Goal: Information Seeking & Learning: Check status

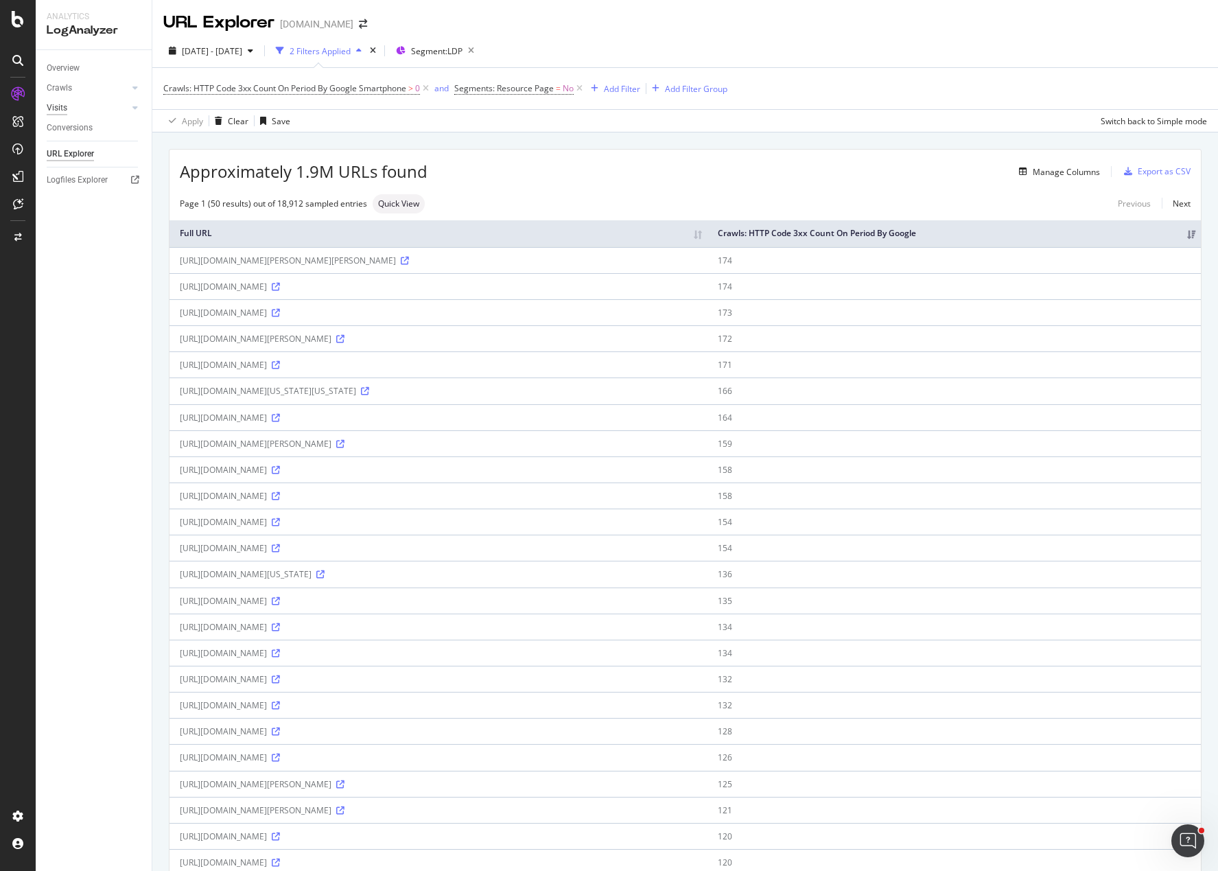
click at [62, 104] on div "Visits" at bounding box center [57, 108] width 21 height 14
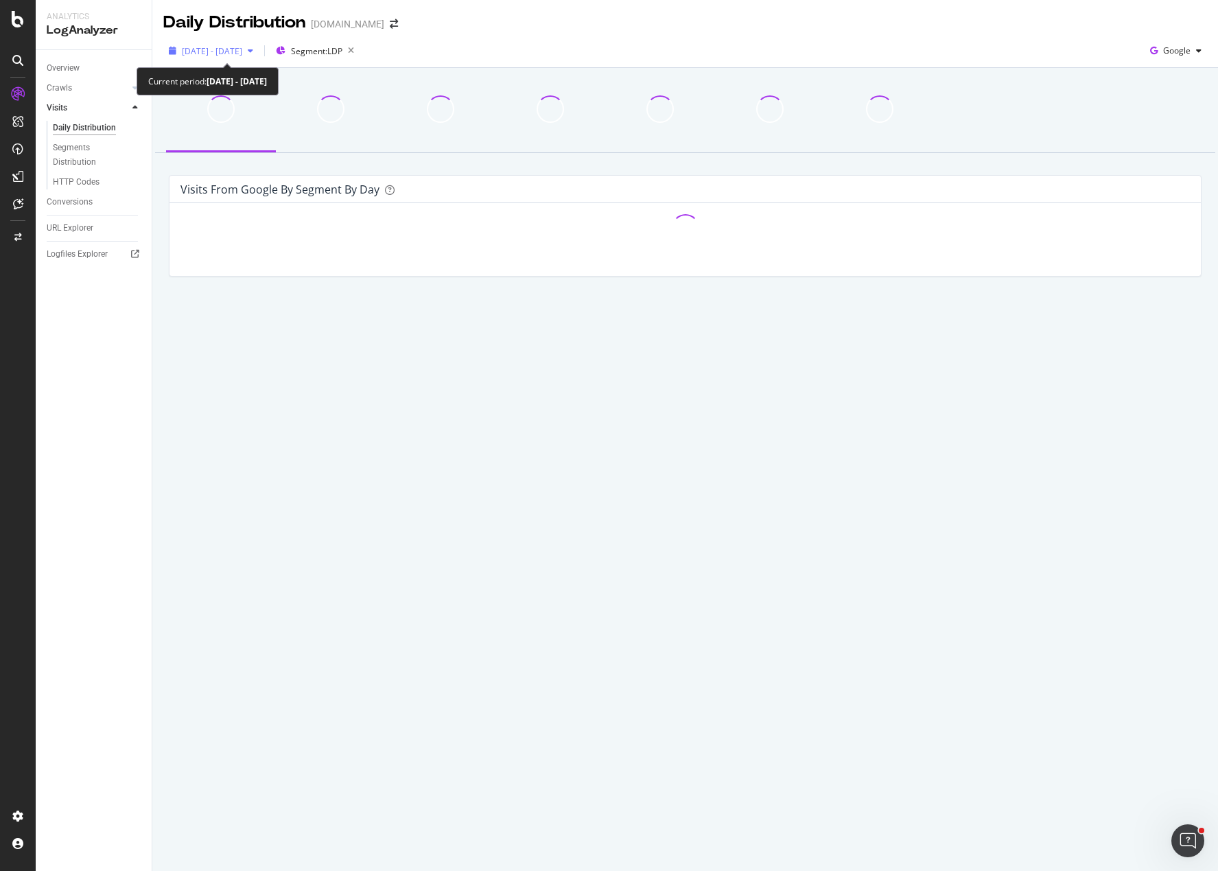
click at [242, 54] on span "[DATE] - [DATE]" at bounding box center [212, 51] width 60 height 12
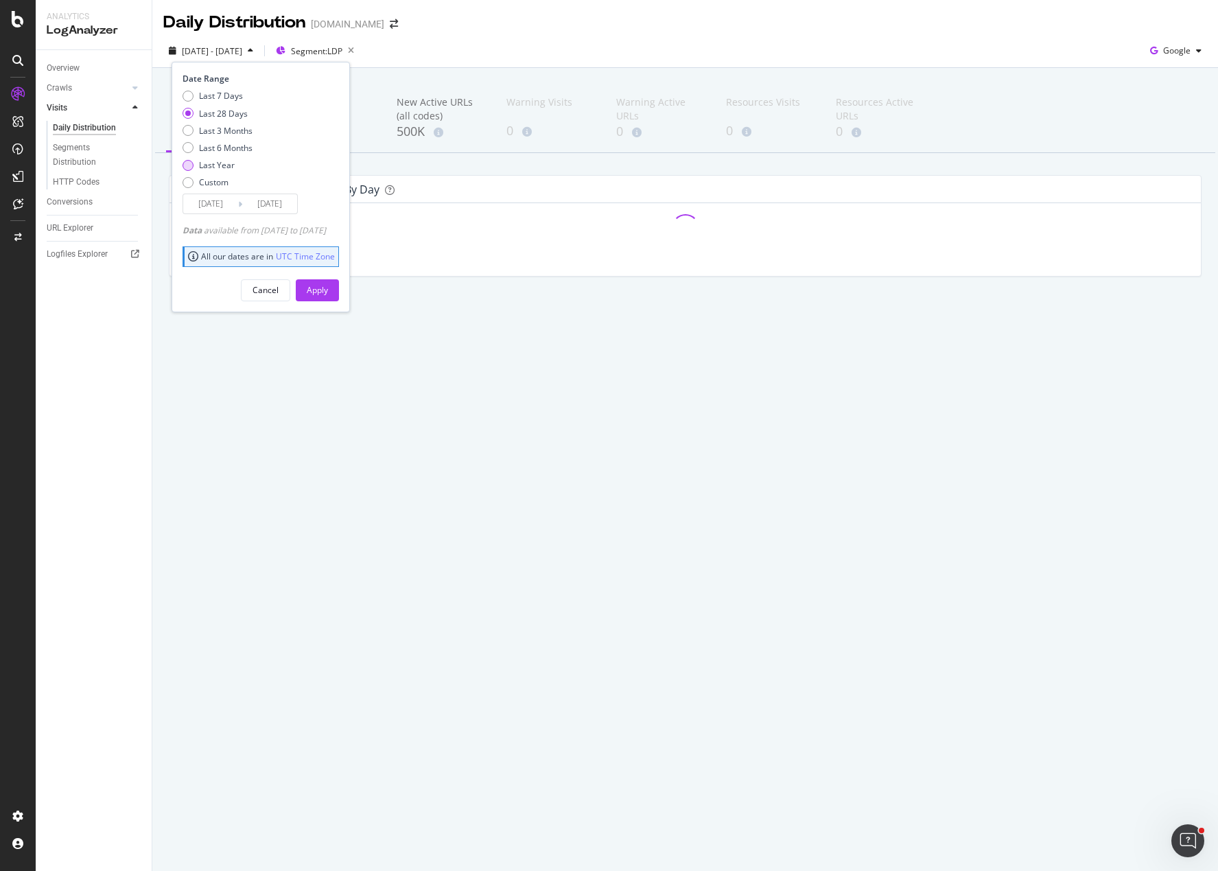
click at [227, 161] on div "Last Year" at bounding box center [217, 165] width 36 height 12
type input "[DATE]"
click at [328, 286] on div "Apply" at bounding box center [317, 290] width 21 height 12
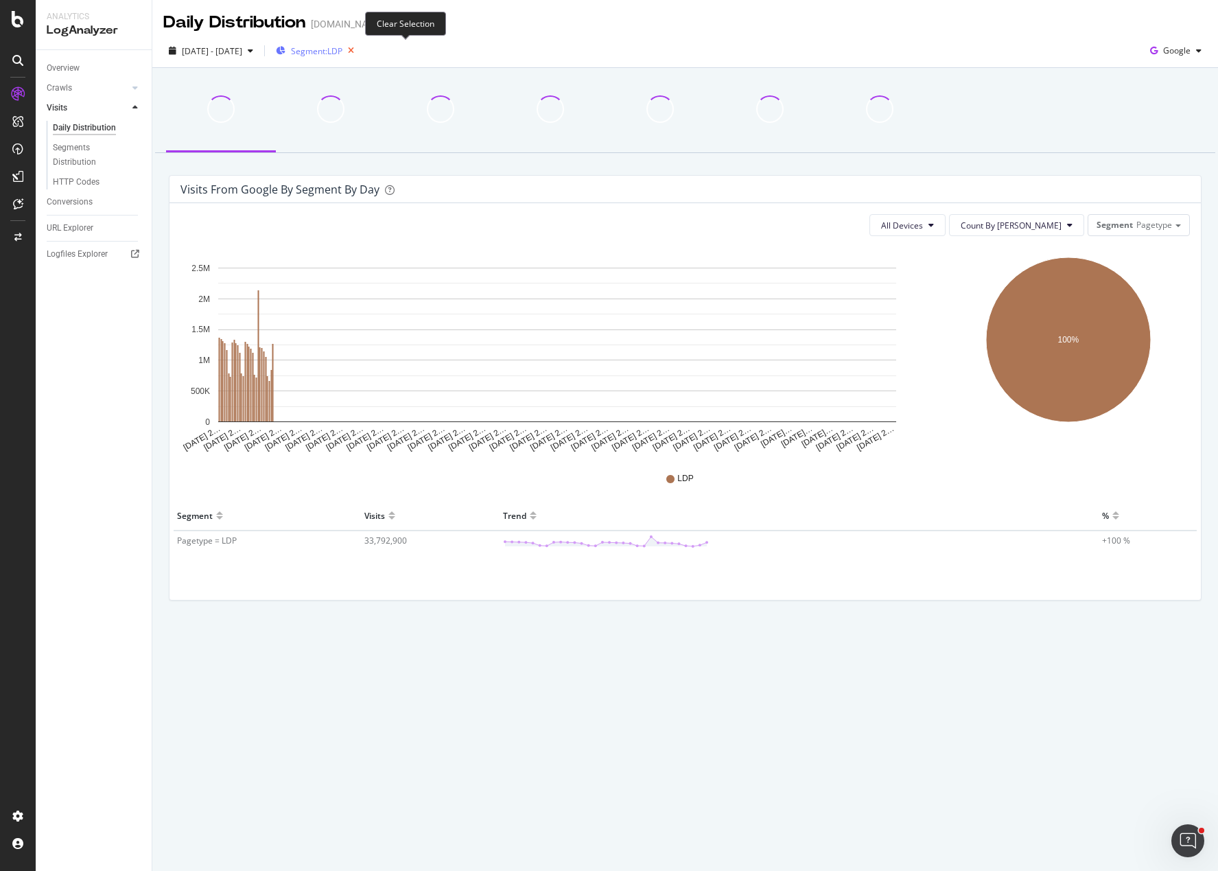
click at [359, 50] on icon "button" at bounding box center [350, 50] width 17 height 19
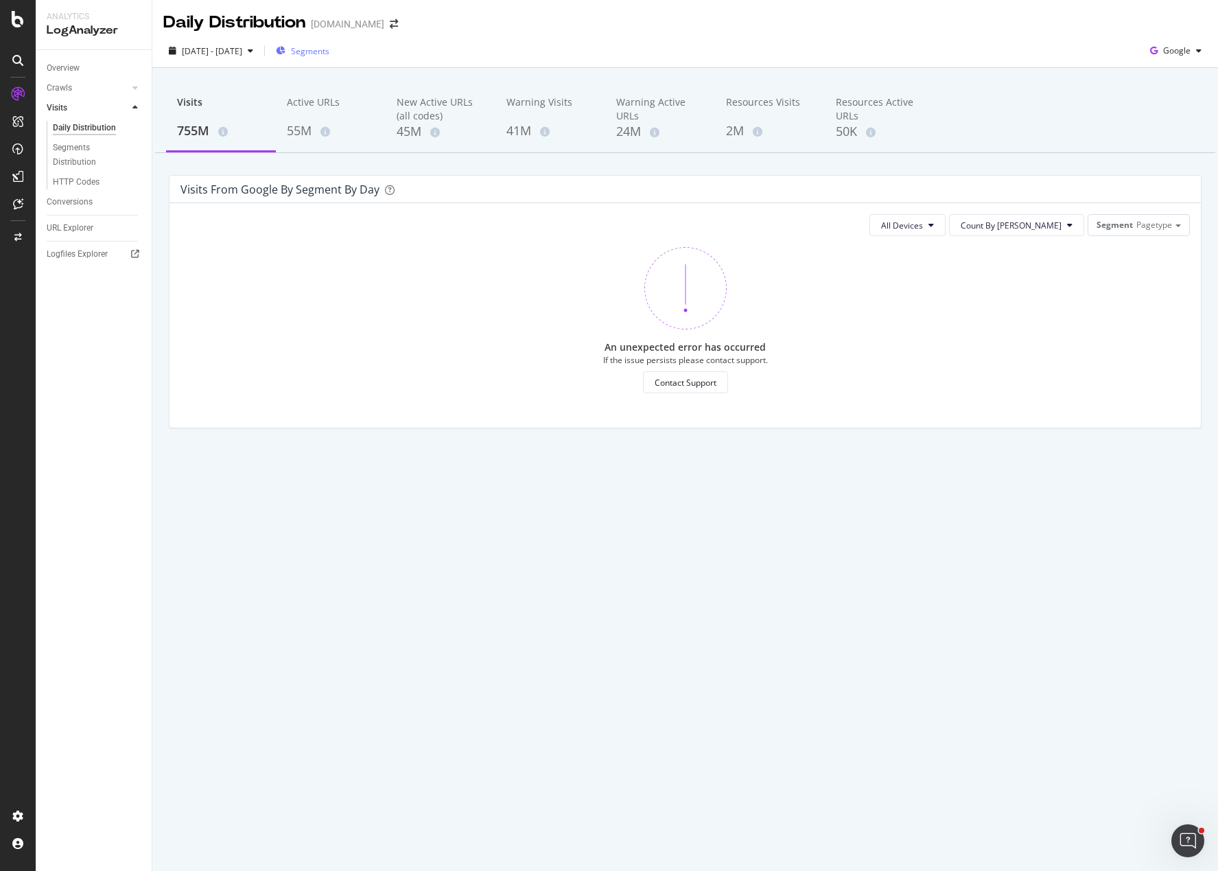
click at [582, 253] on div "An unexpected error has occurred If the issue persists please contact support. …" at bounding box center [684, 320] width 1009 height 146
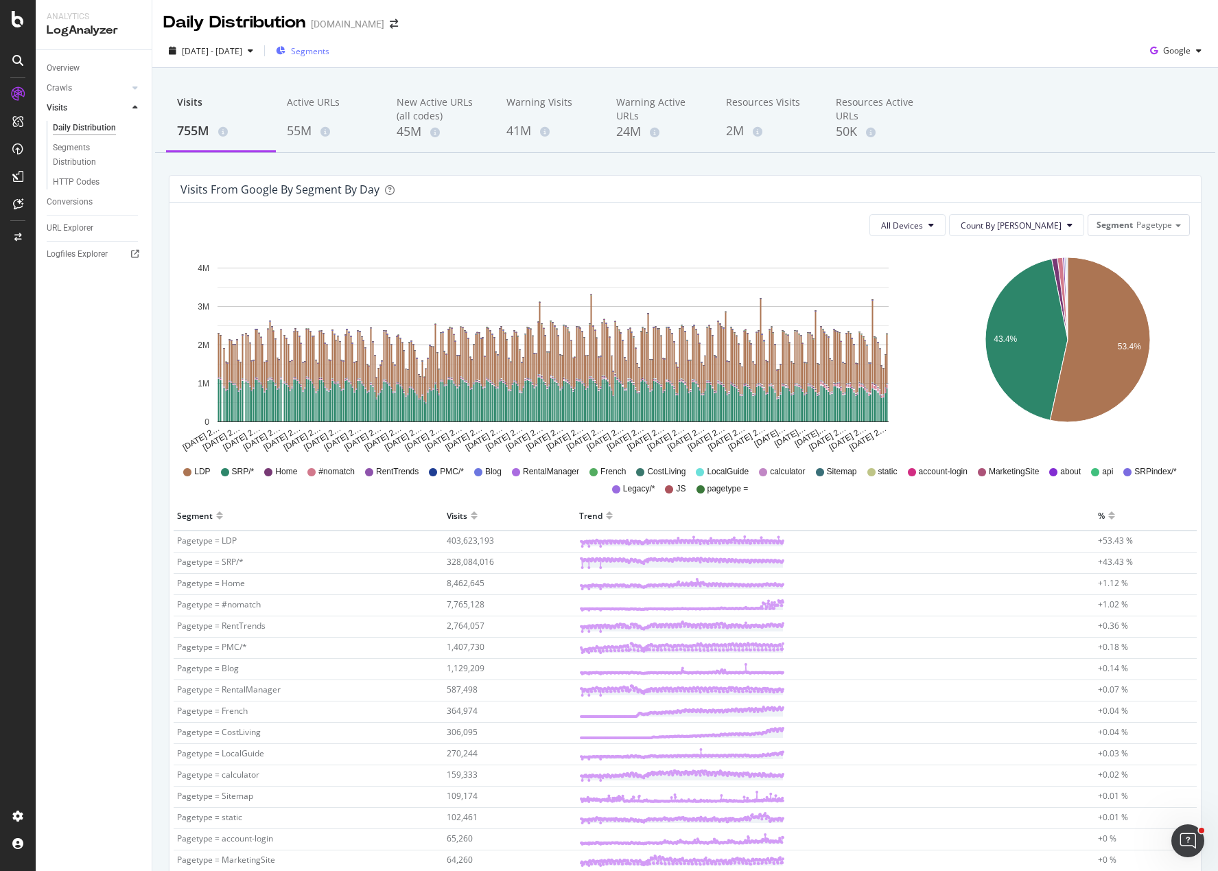
click at [968, 170] on div "Visits 755M Active URLs 55M New Active URLs (all codes) 45M Warning Visits 41M …" at bounding box center [684, 588] width 1065 height 1041
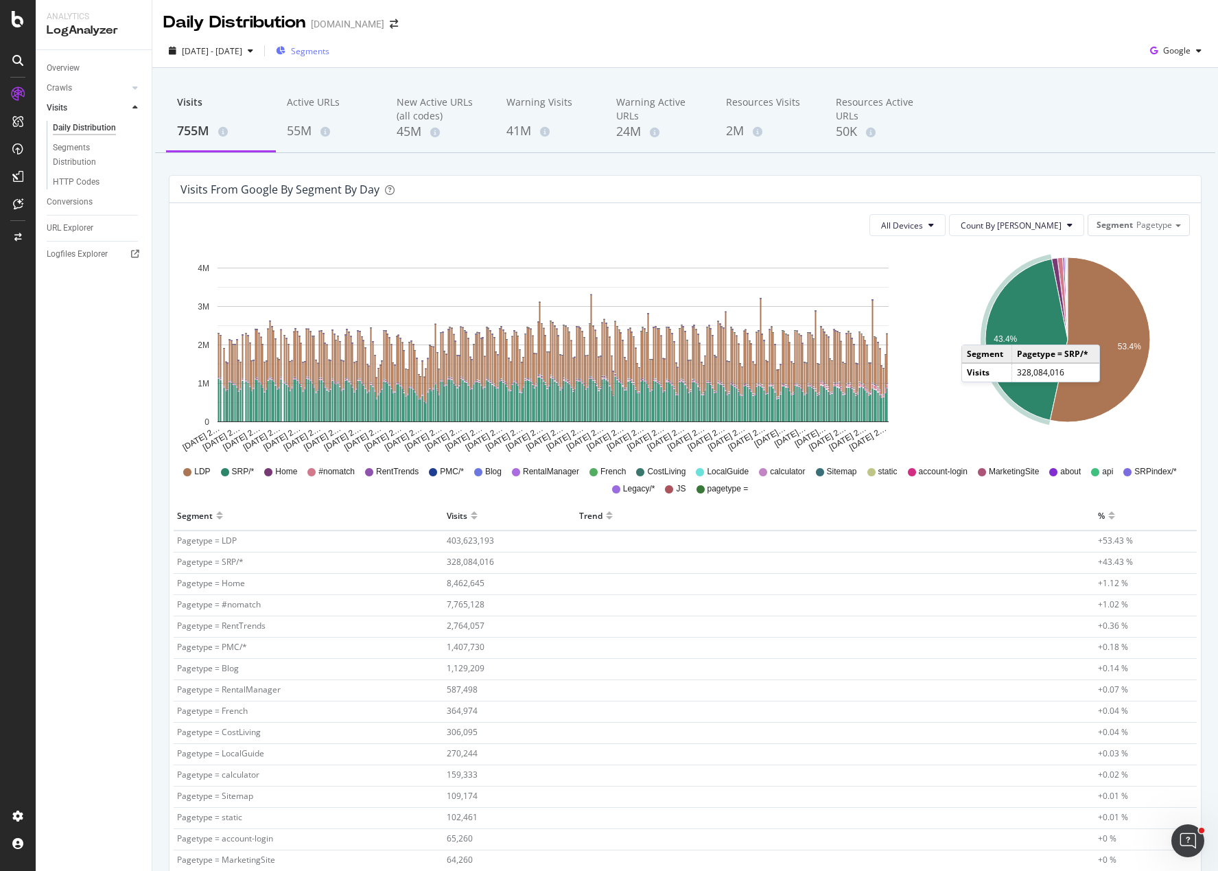
click at [941, 290] on div "43.4% 53.4% Segment Visits Pagetype = LDP 403,623,193 Pagetype = SRP/* 328,084,…" at bounding box center [1069, 350] width 256 height 206
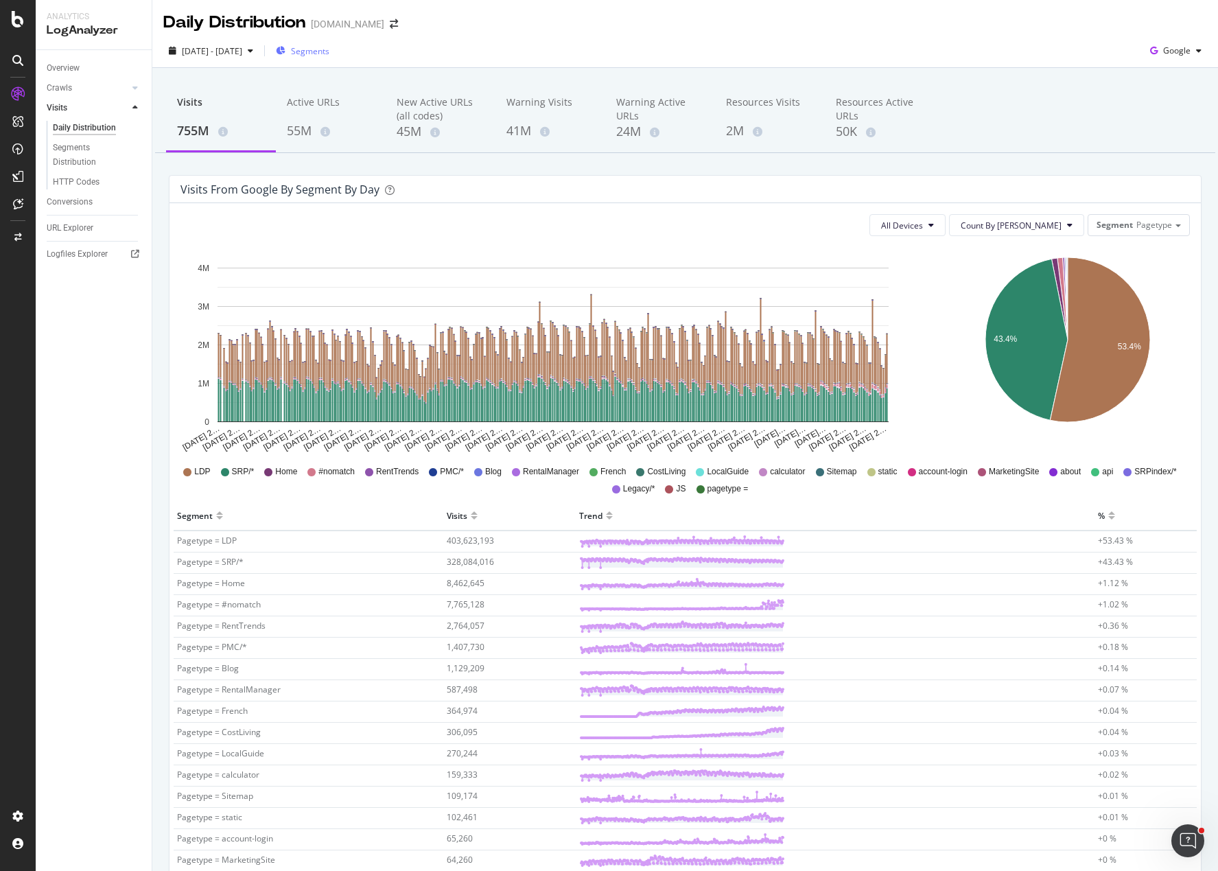
drag, startPoint x: 465, startPoint y: 189, endPoint x: 500, endPoint y: 194, distance: 35.4
click at [469, 189] on div "Visits from google by Segment by Day" at bounding box center [674, 189] width 989 height 14
click at [830, 181] on div "Visits from google by Segment by Day" at bounding box center [684, 189] width 1031 height 27
click at [921, 168] on div "Visits 755M Active URLs 55M New Active URLs (all codes) 45M Warning Visits 41M …" at bounding box center [684, 588] width 1065 height 1041
click at [920, 289] on icon "[DATE] 2… [DATE] 2… [DATE] 2… [DATE] 2… [DATE] 2… [DATE] 2… [DATE] 2… [DATE] 2……" at bounding box center [553, 350] width 746 height 206
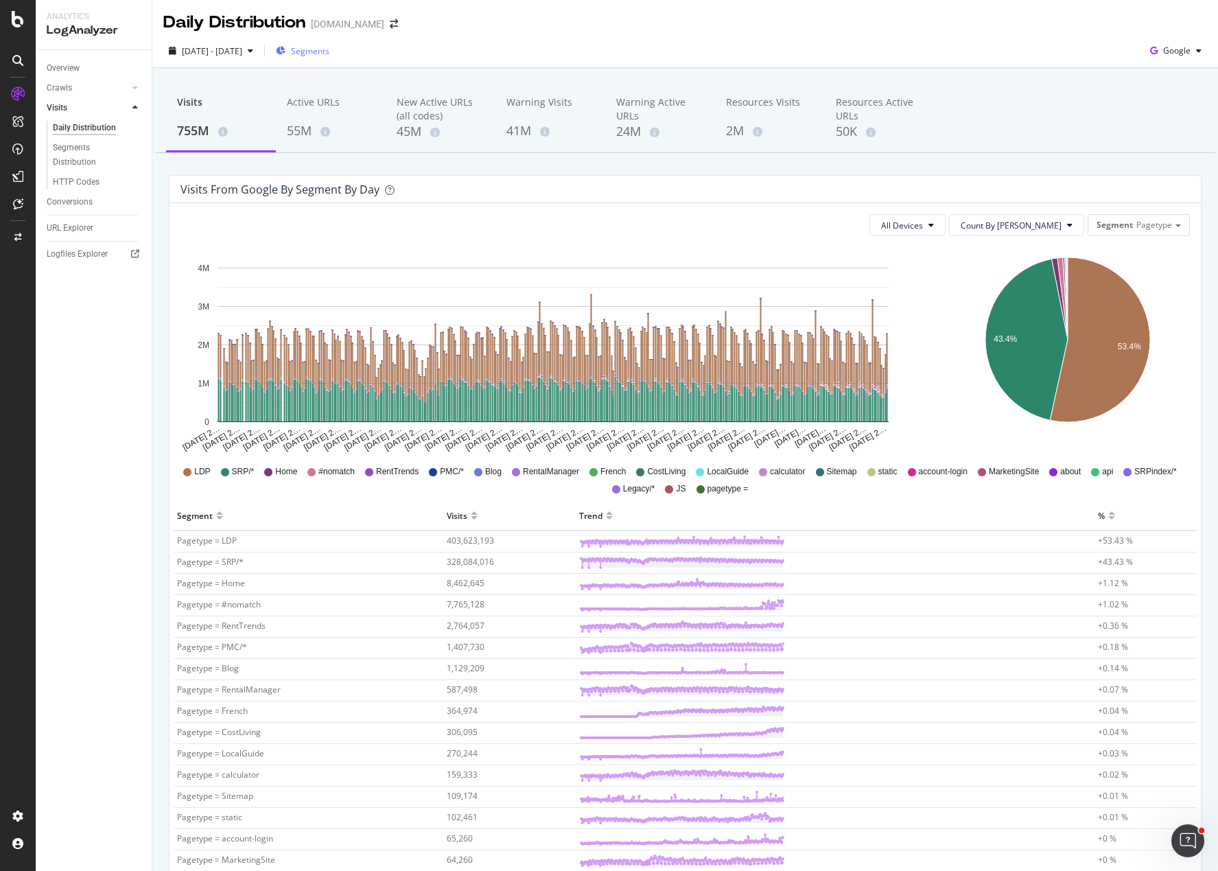
click at [887, 167] on div "Visits 755M Active URLs 55M New Active URLs (all codes) 45M Warning Visits 41M …" at bounding box center [684, 588] width 1065 height 1041
click at [900, 30] on div "Daily Distribution [DOMAIN_NAME]" at bounding box center [684, 17] width 1065 height 34
click at [1051, 222] on span "Count By [PERSON_NAME]" at bounding box center [1010, 226] width 101 height 12
click at [1065, 178] on div "Visits from google by Segment by Day" at bounding box center [684, 189] width 1031 height 27
click at [606, 165] on div "Visits 755M Active URLs 55M New Active URLs (all codes) 45M Warning Visits 41M …" at bounding box center [684, 588] width 1065 height 1041
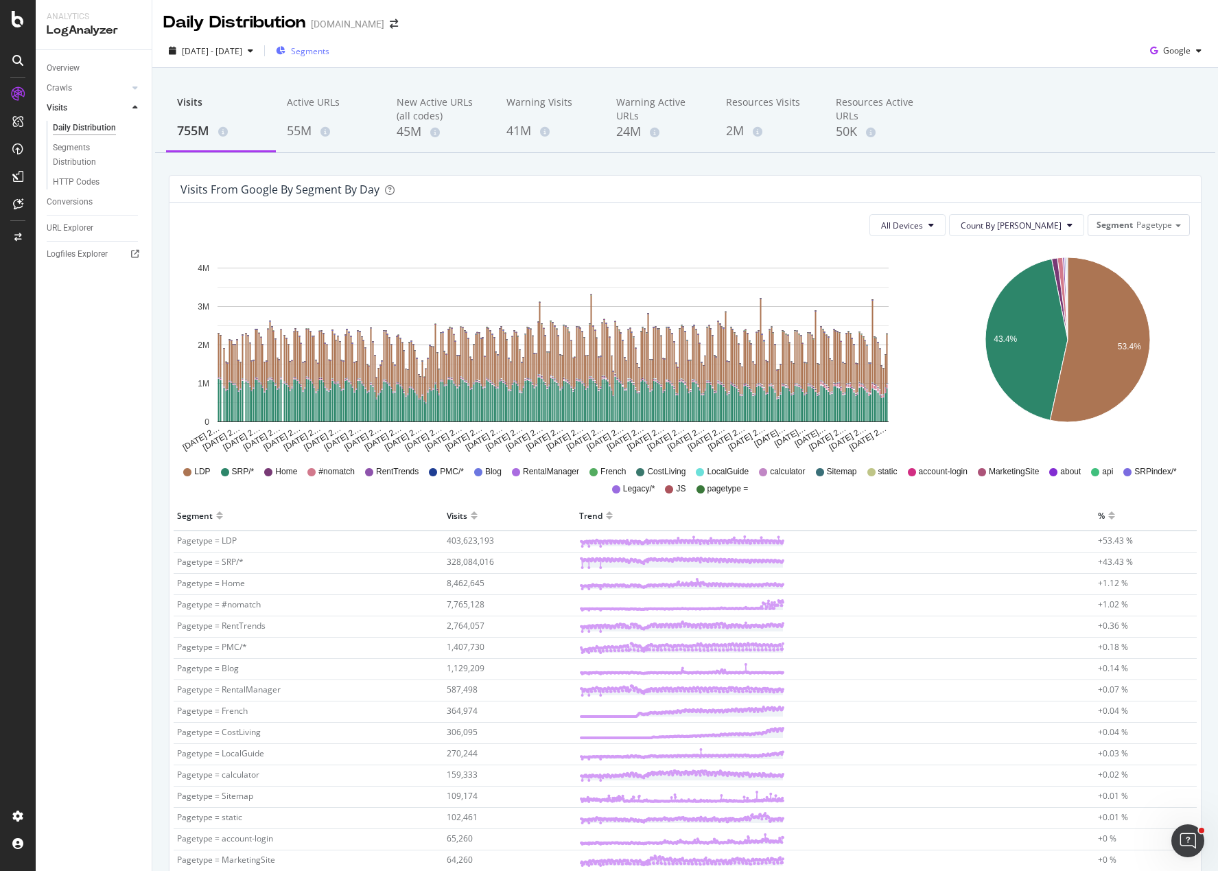
click at [528, 166] on div "Visits 755M Active URLs 55M New Active URLs (all codes) 45M Warning Visits 41M …" at bounding box center [684, 588] width 1065 height 1041
click at [545, 22] on div "Daily Distribution [DOMAIN_NAME]" at bounding box center [684, 17] width 1065 height 34
click at [550, 44] on div "[DATE] - [DATE] Segments Google" at bounding box center [684, 53] width 1065 height 27
click at [1052, 225] on span "Count By [PERSON_NAME]" at bounding box center [1010, 226] width 101 height 12
click at [1140, 223] on span "Pagetype" at bounding box center [1154, 225] width 36 height 12
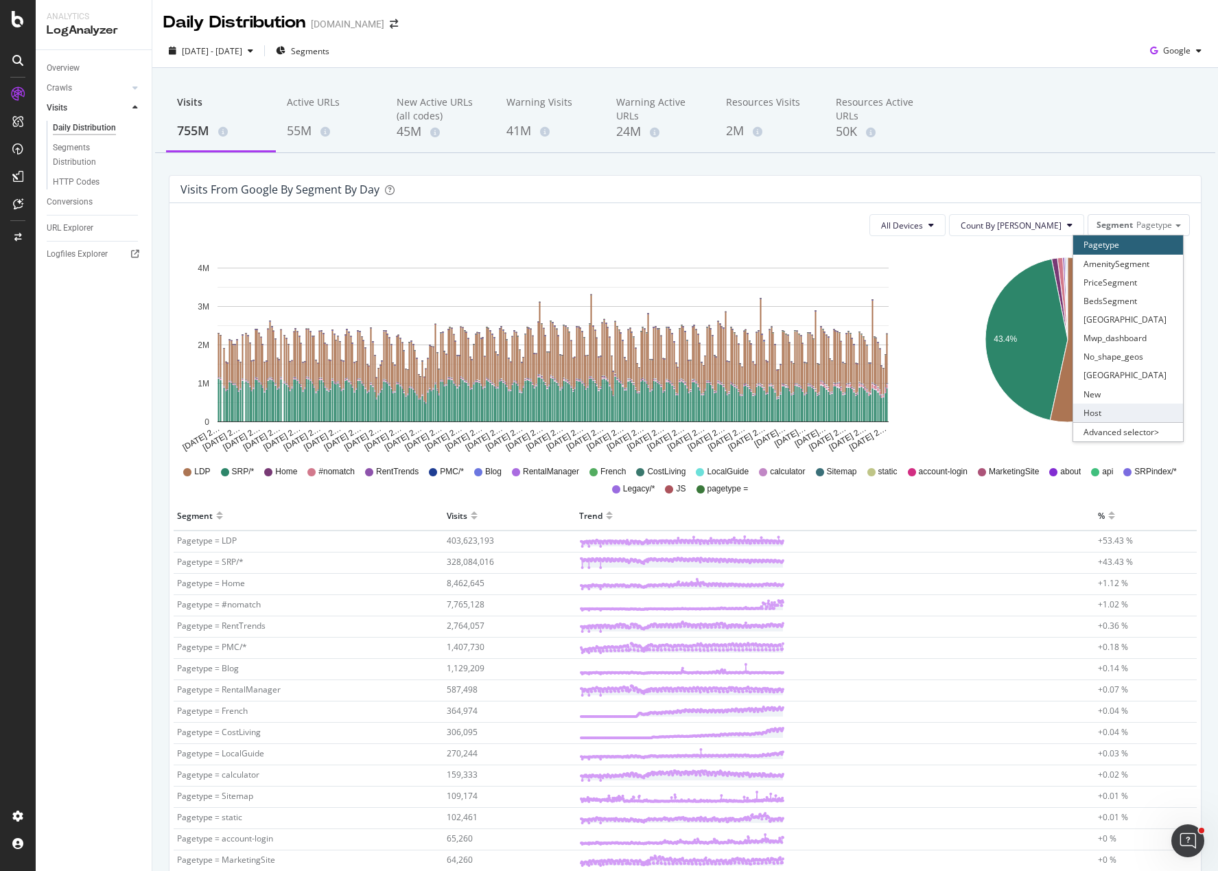
click at [1109, 413] on div "Host" at bounding box center [1128, 412] width 110 height 19
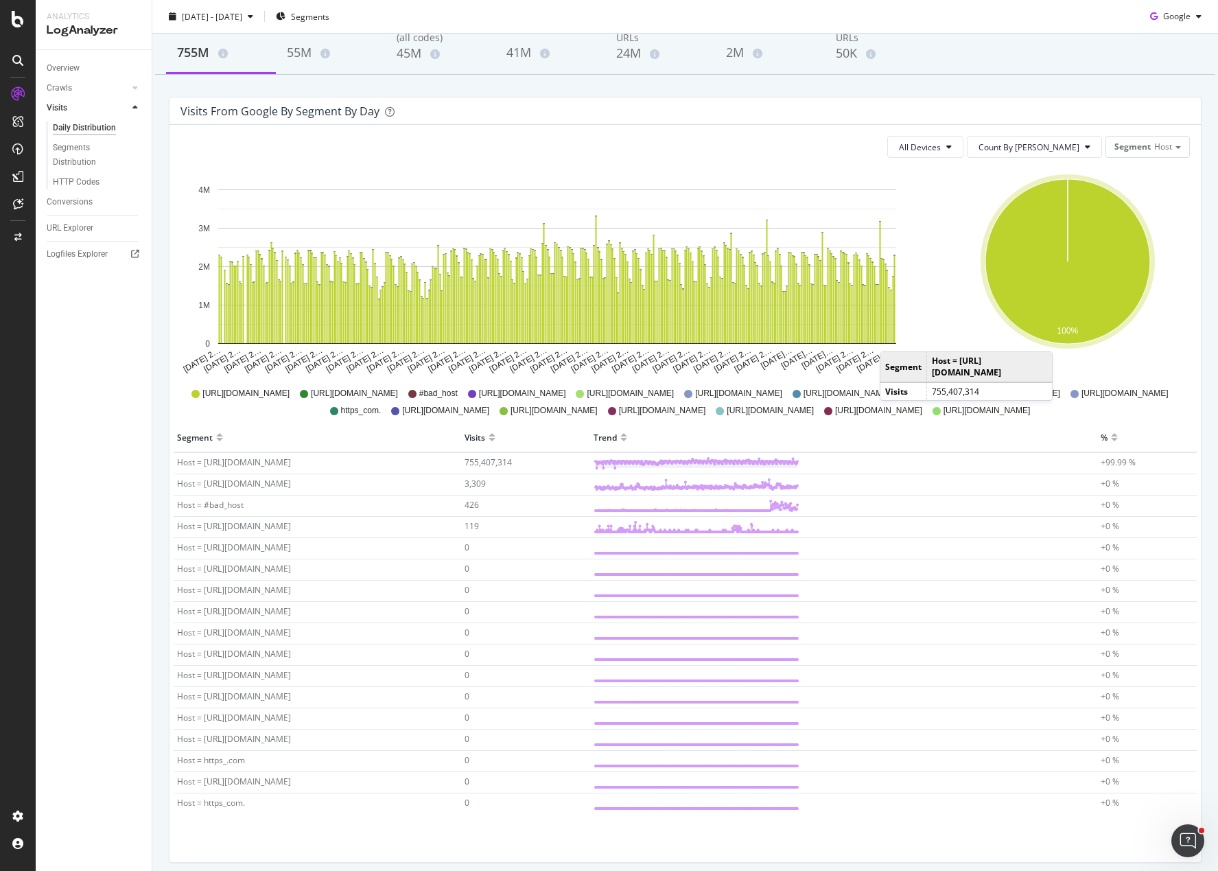
scroll to position [132, 0]
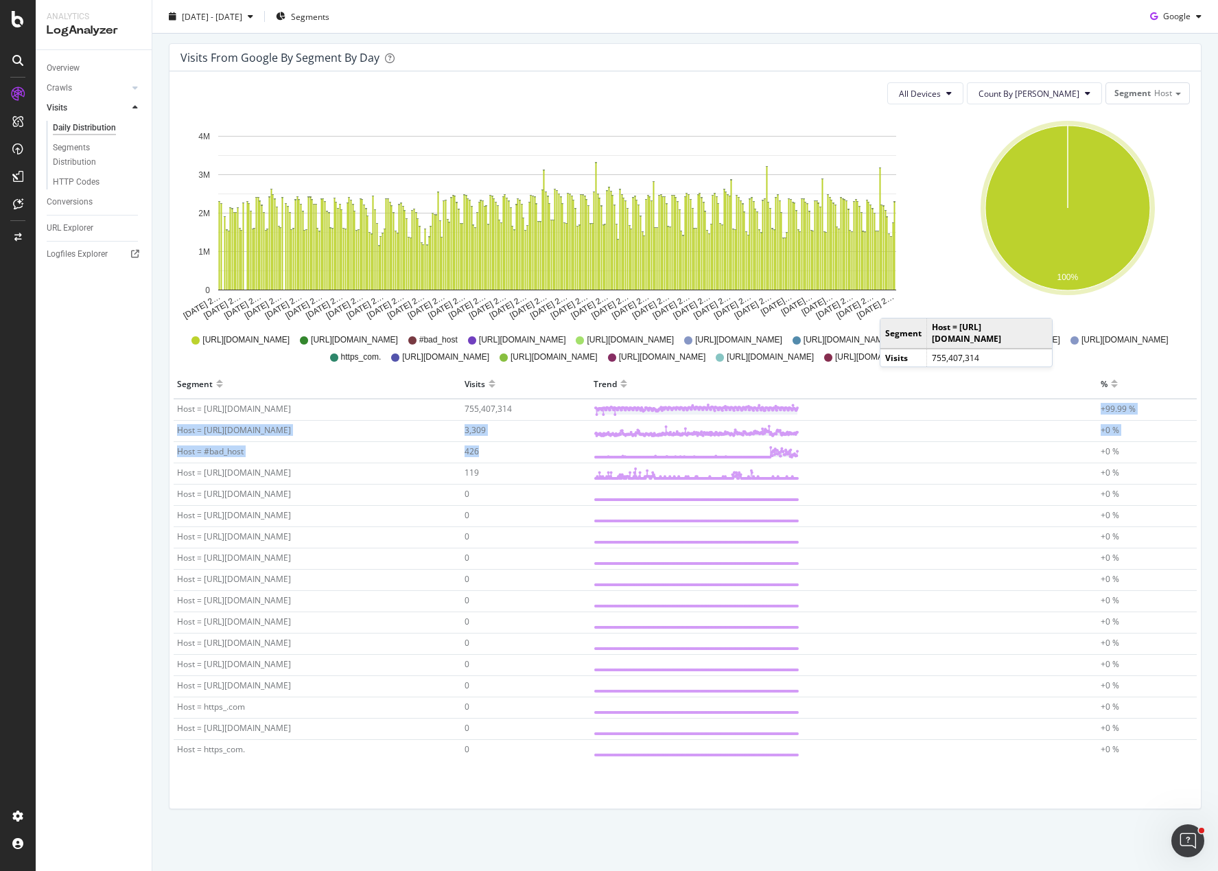
drag, startPoint x: 612, startPoint y: 409, endPoint x: 893, endPoint y: 460, distance: 286.0
click at [896, 461] on tbody "Host = https_apartments.com 755,407,314 +99.99 % Host = https_apartamentos.com …" at bounding box center [685, 580] width 1023 height 362
drag, startPoint x: 727, startPoint y: 406, endPoint x: 903, endPoint y: 384, distance: 177.1
click at [903, 384] on div "Trend" at bounding box center [842, 384] width 499 height 22
click at [987, 384] on div "Trend" at bounding box center [842, 384] width 499 height 22
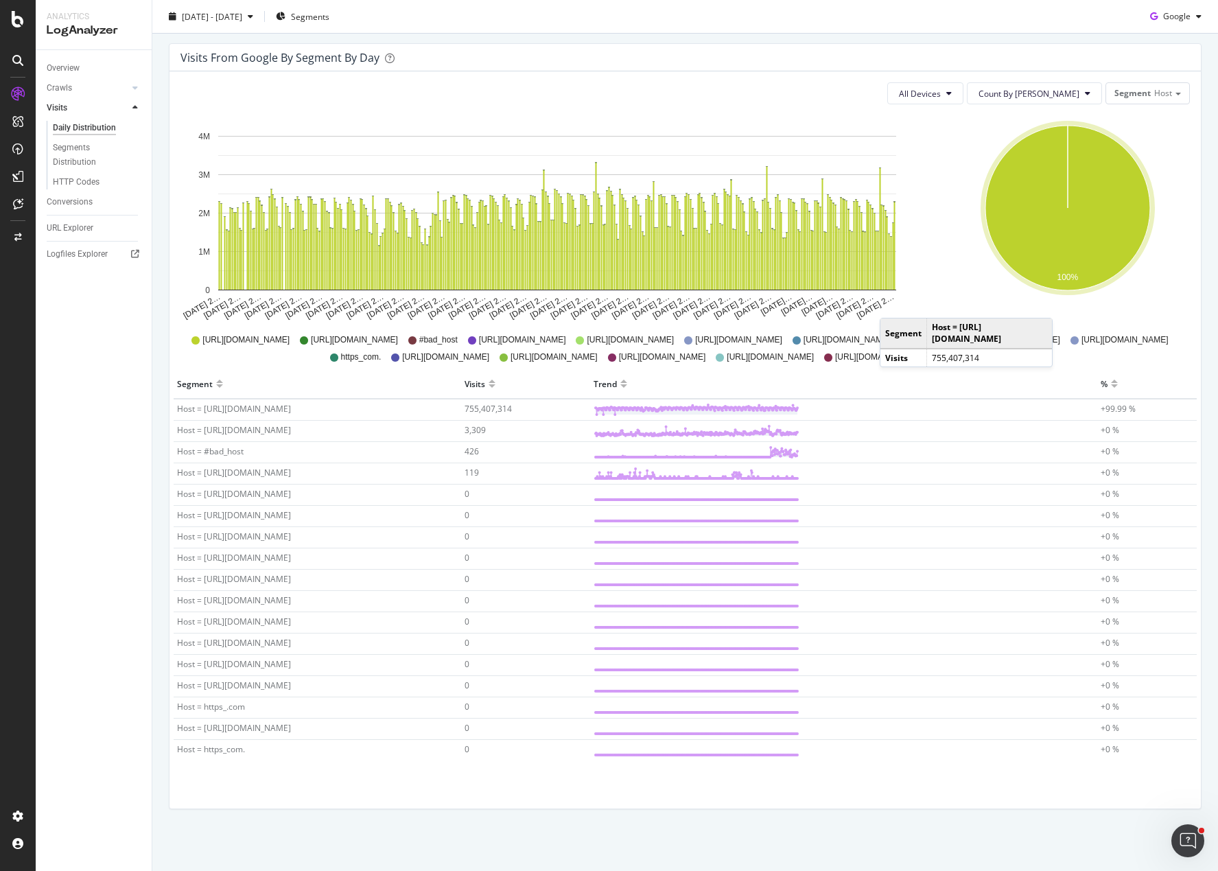
click at [1174, 329] on div "https_apartments.com https_apartamentos.com #bad_host https_appartements.ca htt…" at bounding box center [685, 345] width 1023 height 34
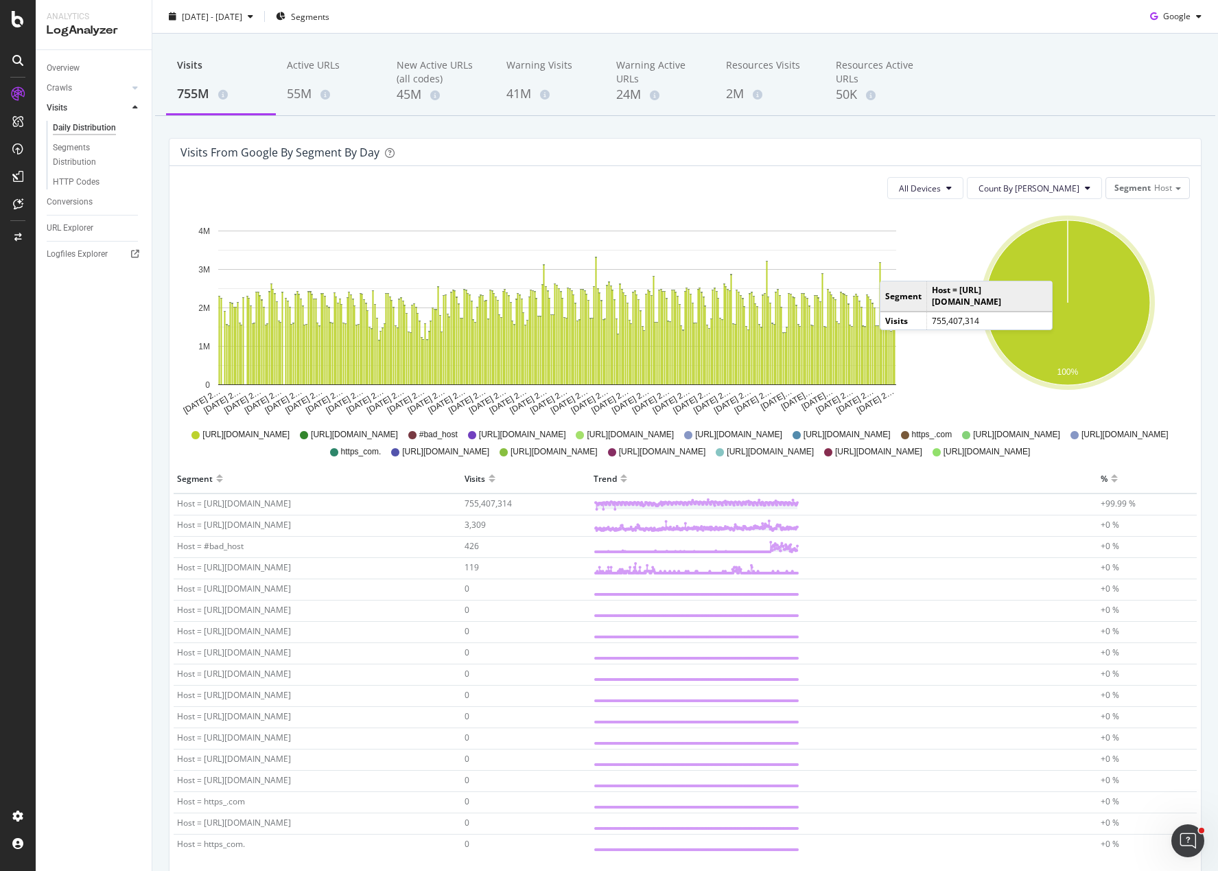
scroll to position [0, 0]
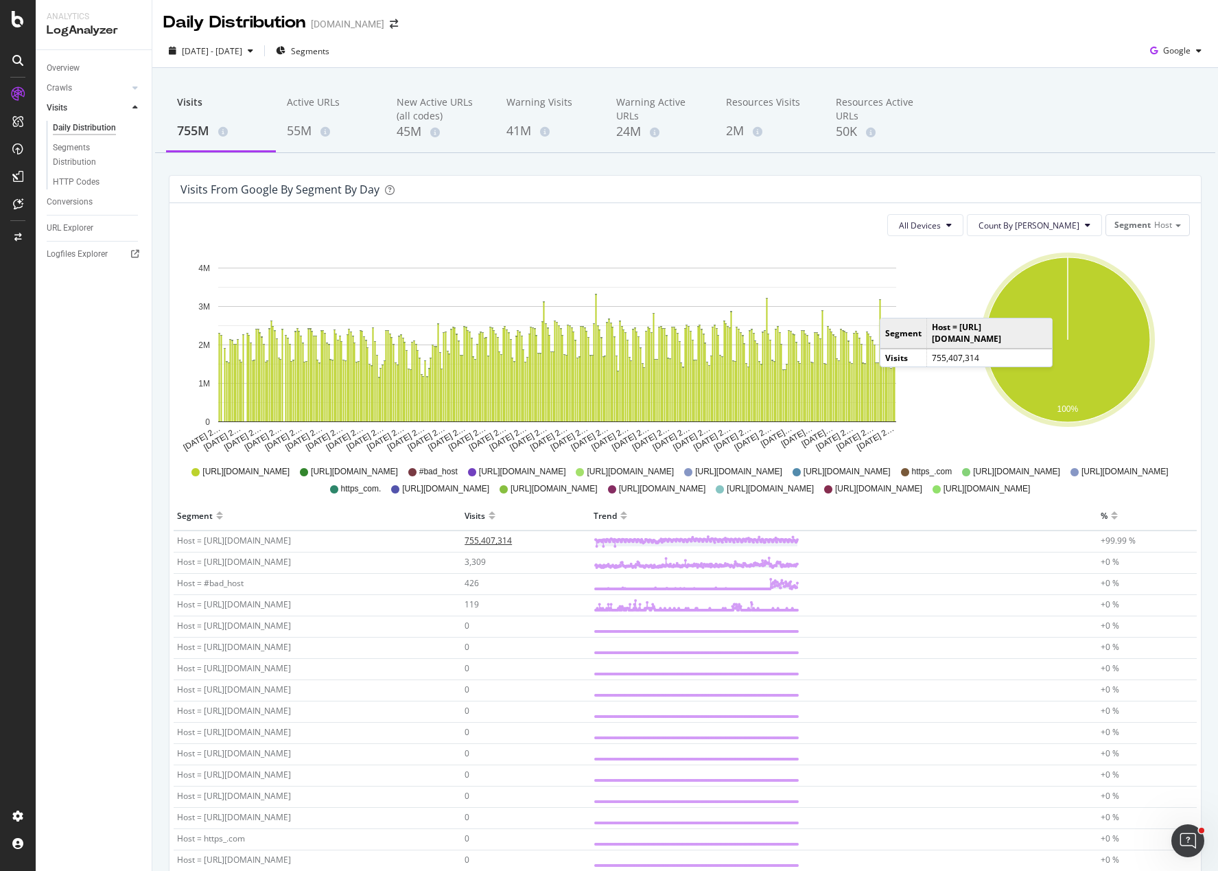
click at [512, 541] on span "755,407,314" at bounding box center [487, 540] width 47 height 12
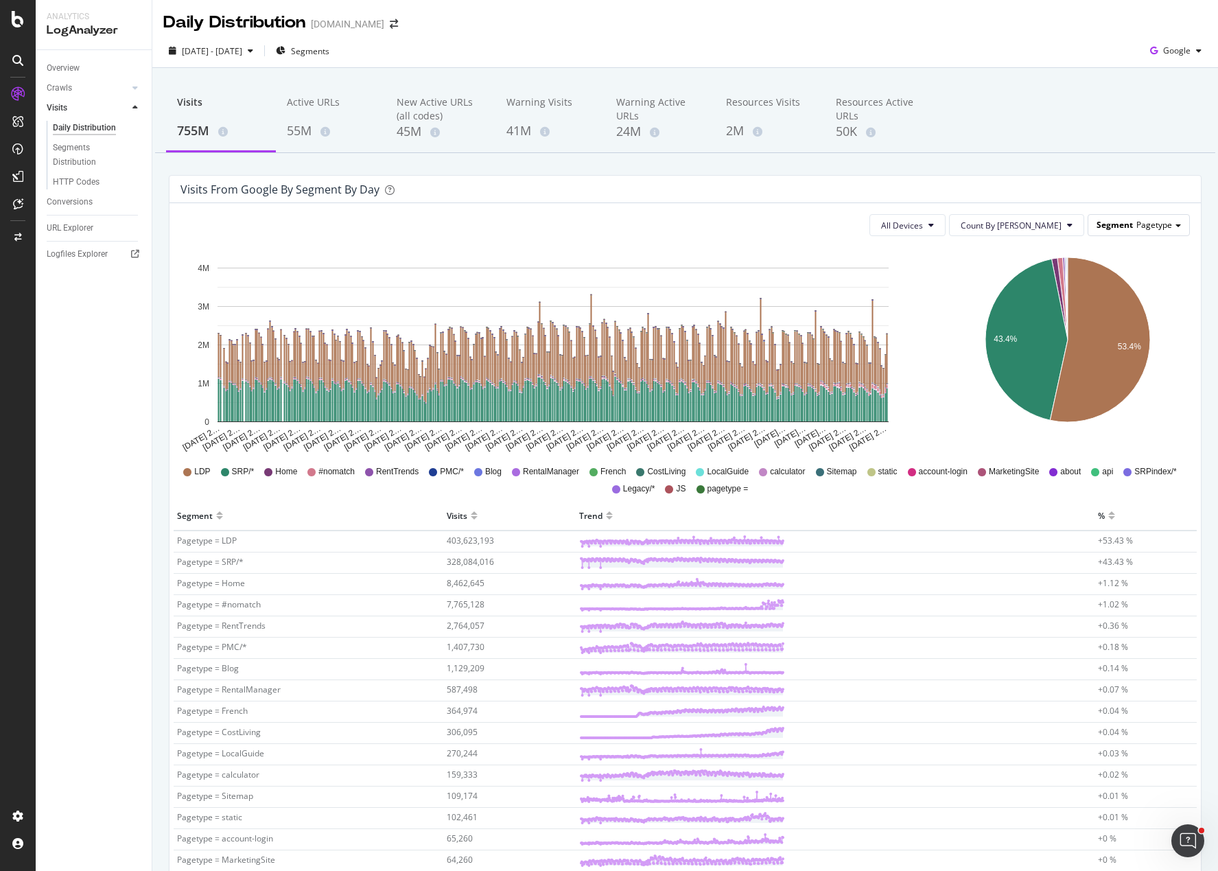
click at [1113, 224] on span "Segment" at bounding box center [1114, 225] width 36 height 12
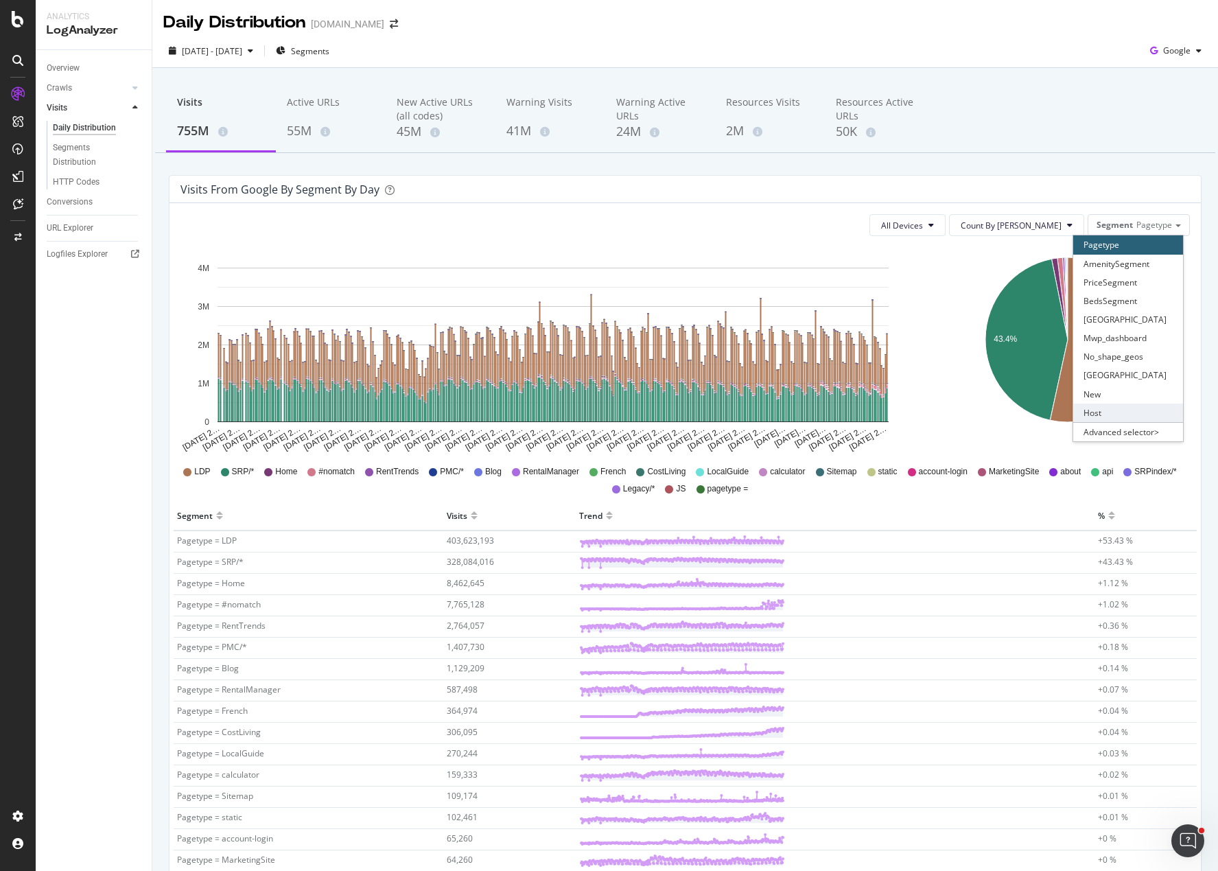
click at [1094, 405] on div "Host" at bounding box center [1128, 412] width 110 height 19
